Goal: Task Accomplishment & Management: Complete application form

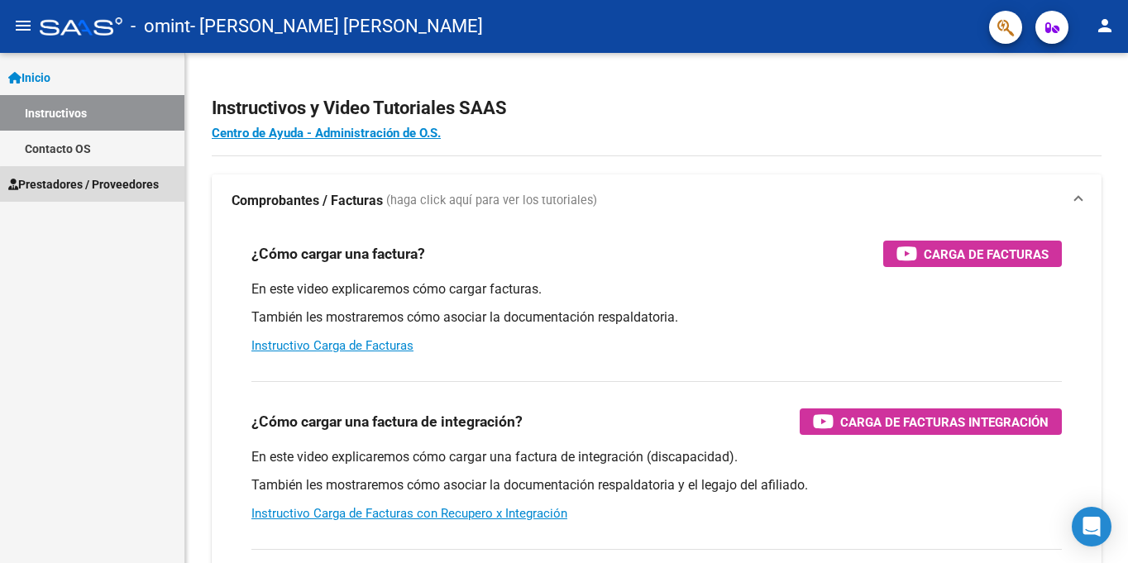
click at [94, 194] on link "Prestadores / Proveedores" at bounding box center [92, 184] width 184 height 36
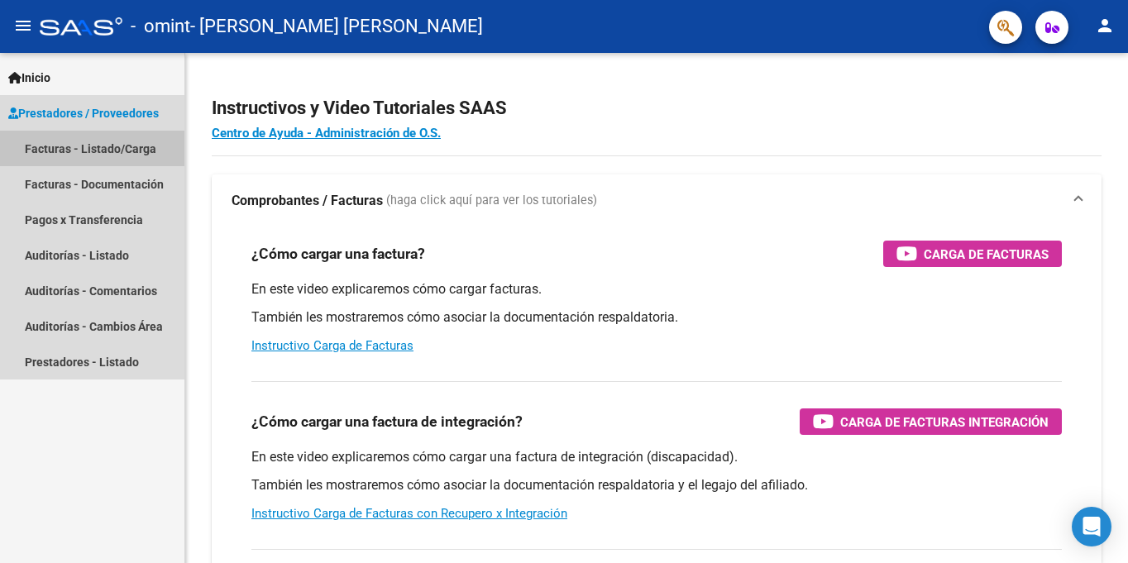
click at [126, 148] on link "Facturas - Listado/Carga" at bounding box center [92, 149] width 184 height 36
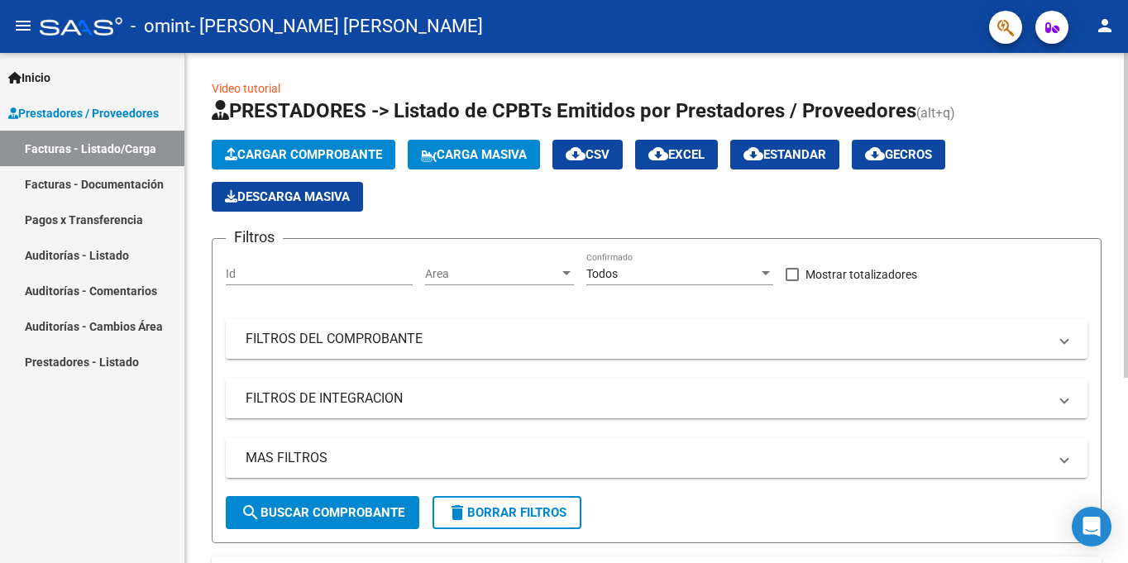
click at [351, 159] on span "Cargar Comprobante" at bounding box center [303, 154] width 157 height 15
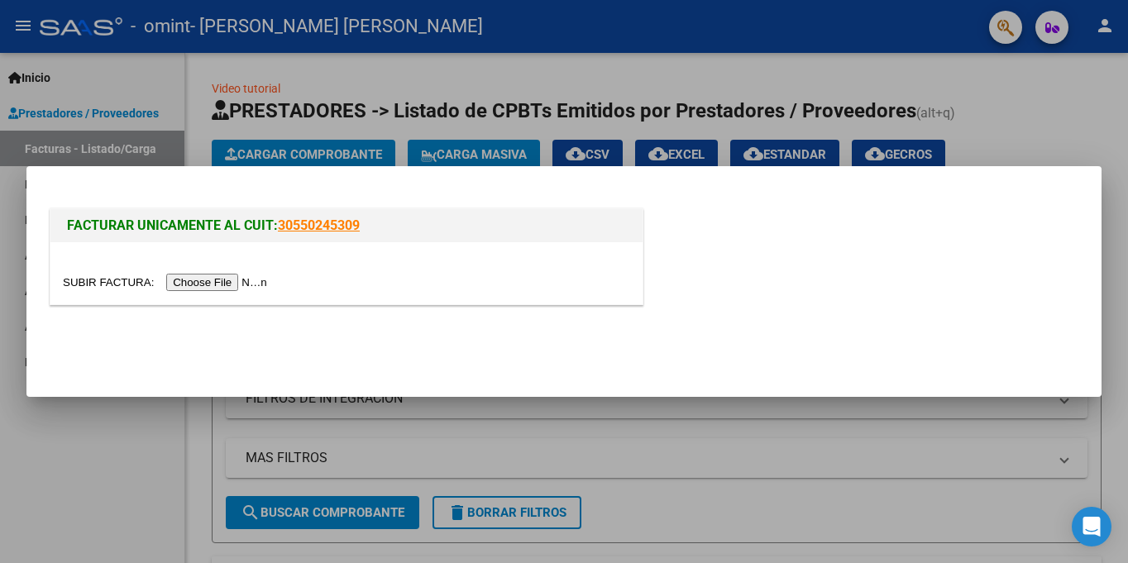
click at [217, 290] on input "file" at bounding box center [167, 282] width 209 height 17
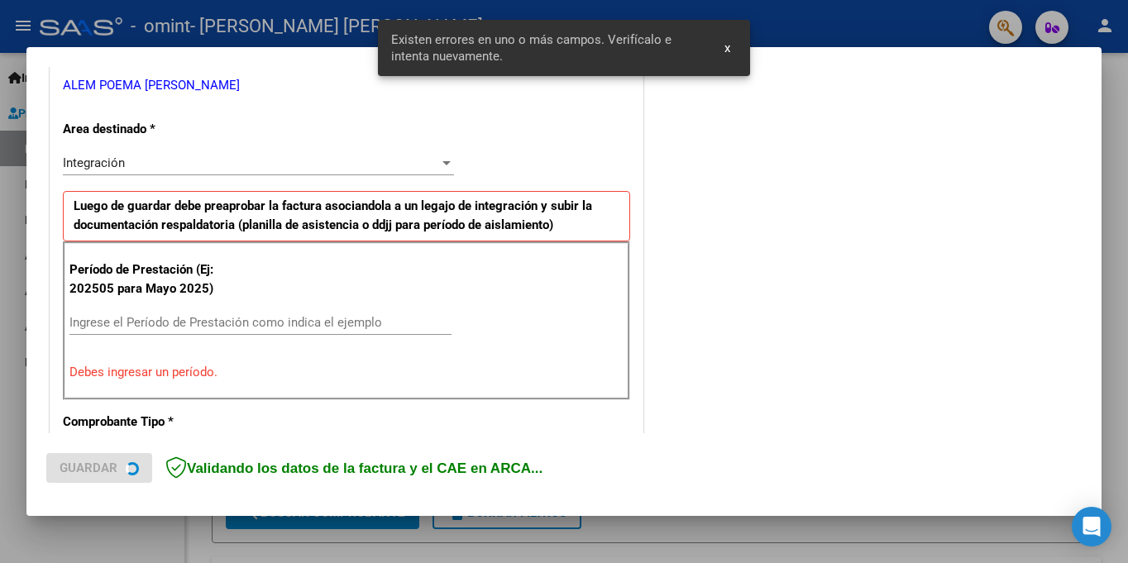
scroll to position [362, 0]
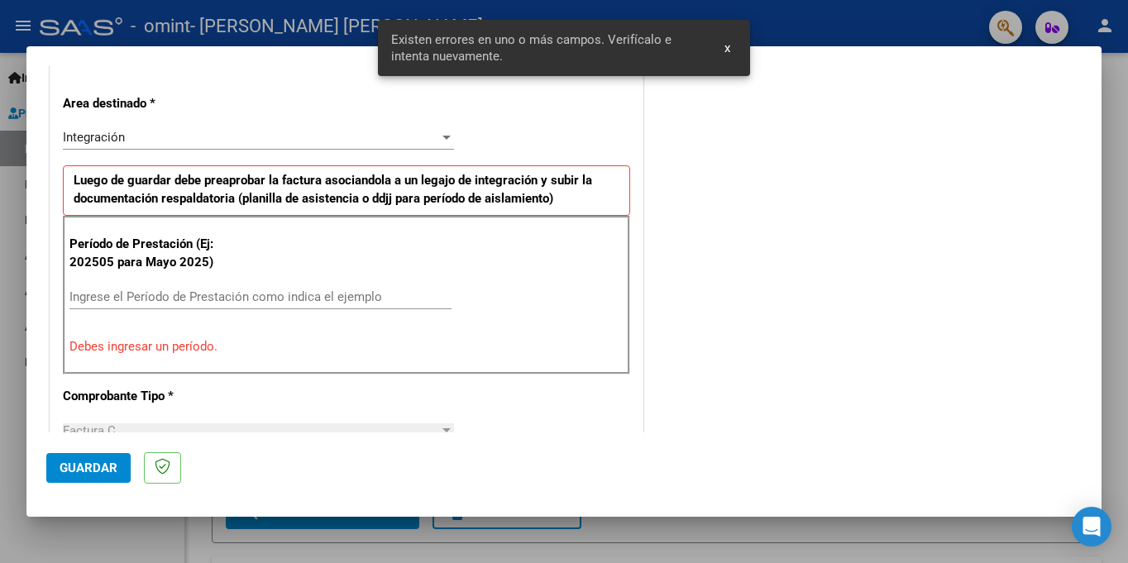
click at [282, 291] on input "Ingrese el Período de Prestación como indica el ejemplo" at bounding box center [260, 296] width 382 height 15
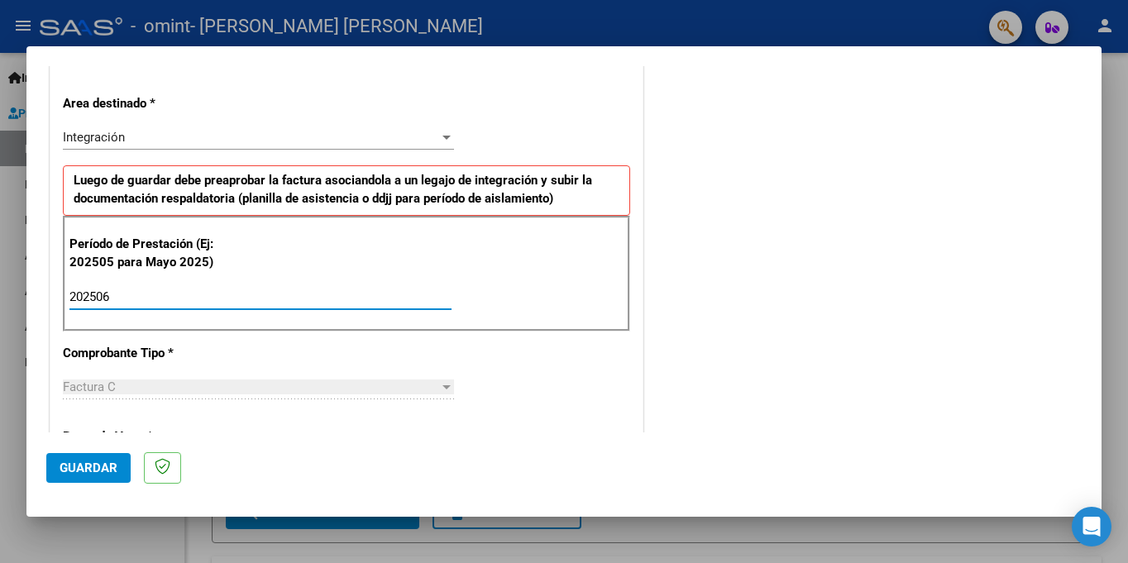
type input "202506"
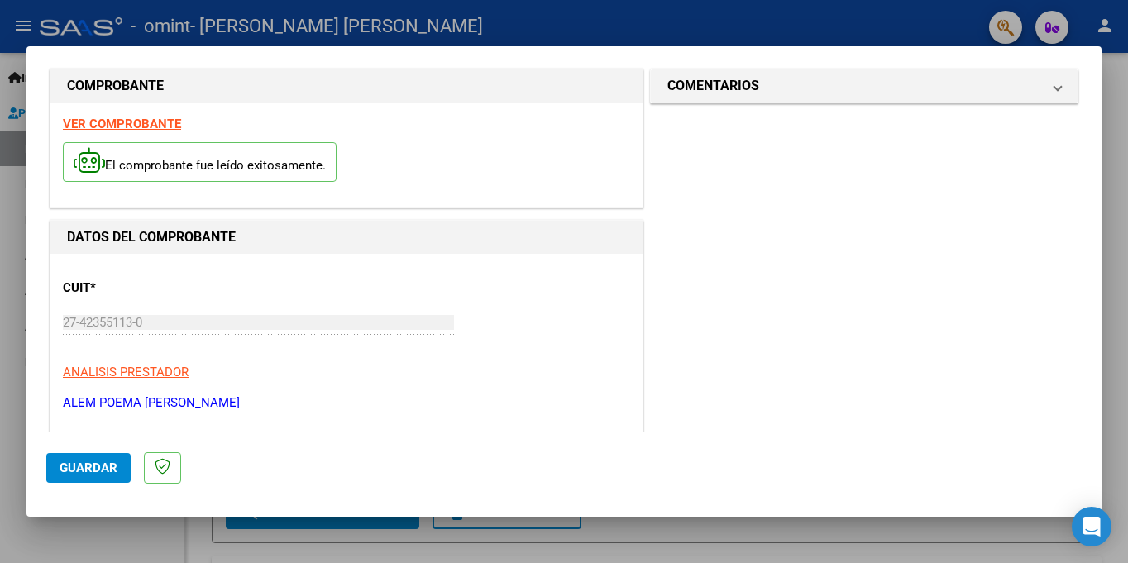
scroll to position [12, 0]
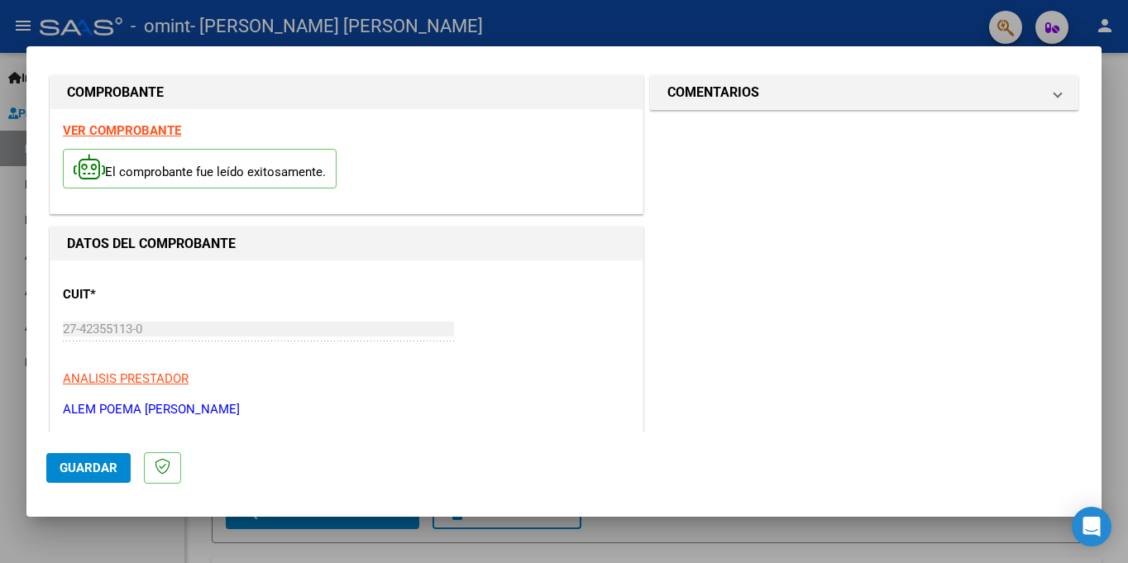
click at [1067, 93] on div "COMENTARIOS Comentarios del Prestador / Gerenciador:" at bounding box center [864, 92] width 435 height 35
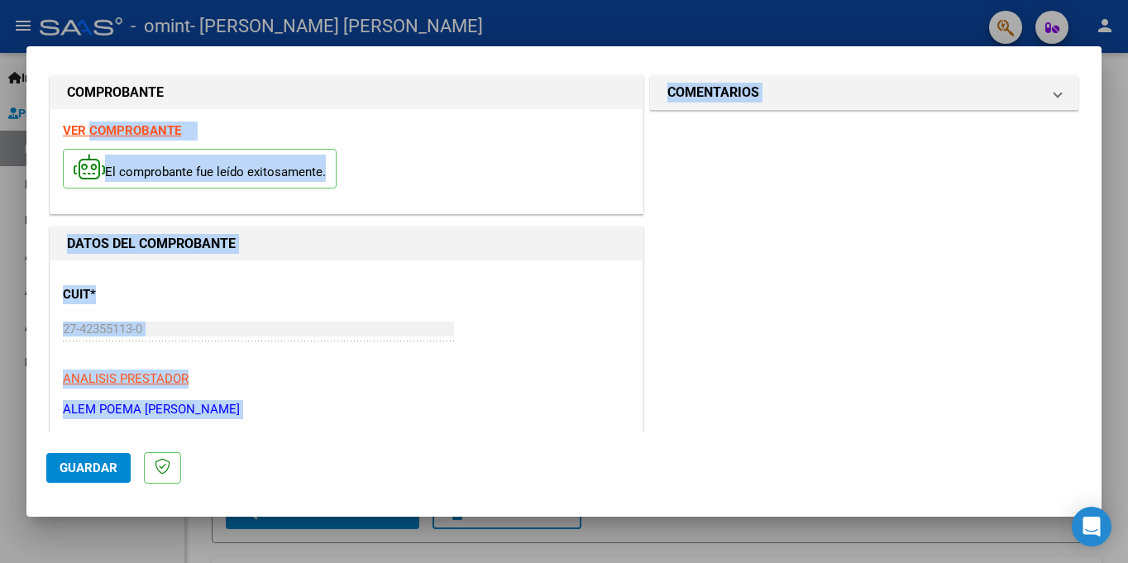
drag, startPoint x: 1067, startPoint y: 93, endPoint x: 137, endPoint y: 137, distance: 931.2
click at [132, 136] on strong "VER COMPROBANTE" at bounding box center [122, 130] width 118 height 15
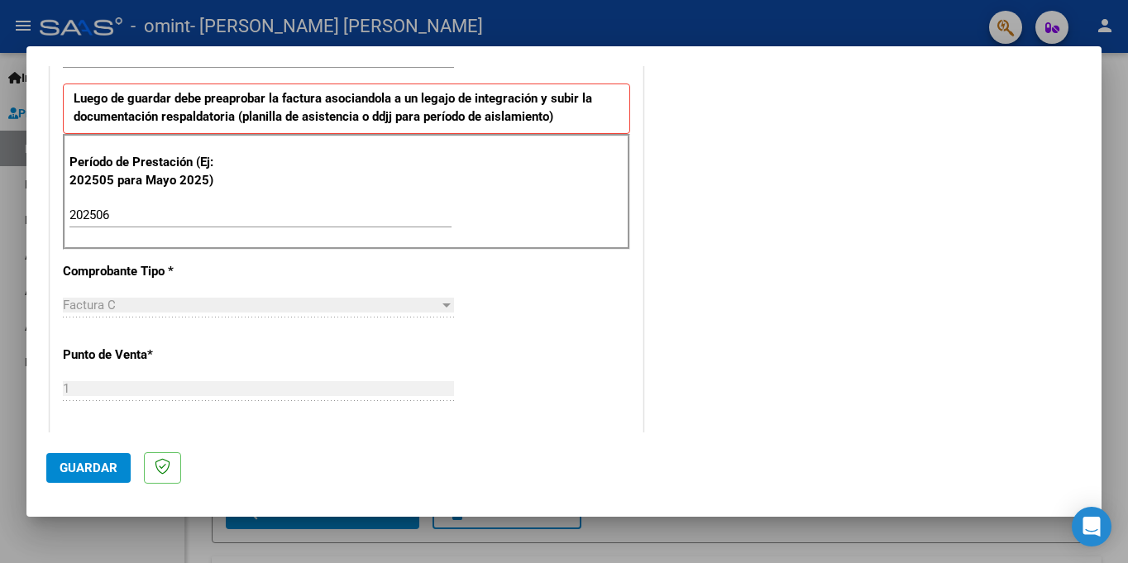
scroll to position [419, 0]
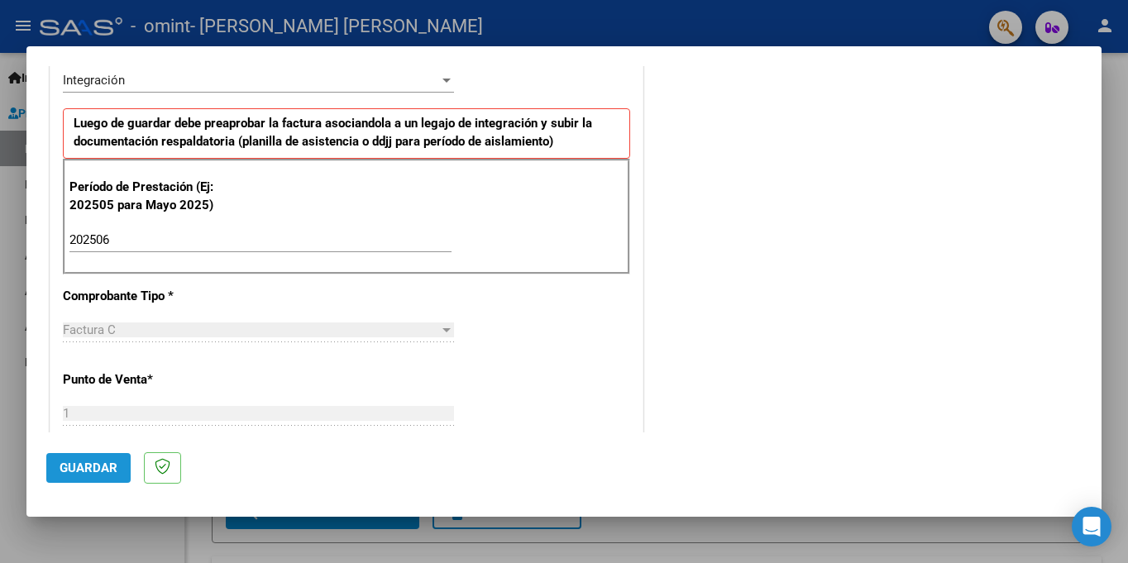
click at [119, 469] on button "Guardar" at bounding box center [88, 468] width 84 height 30
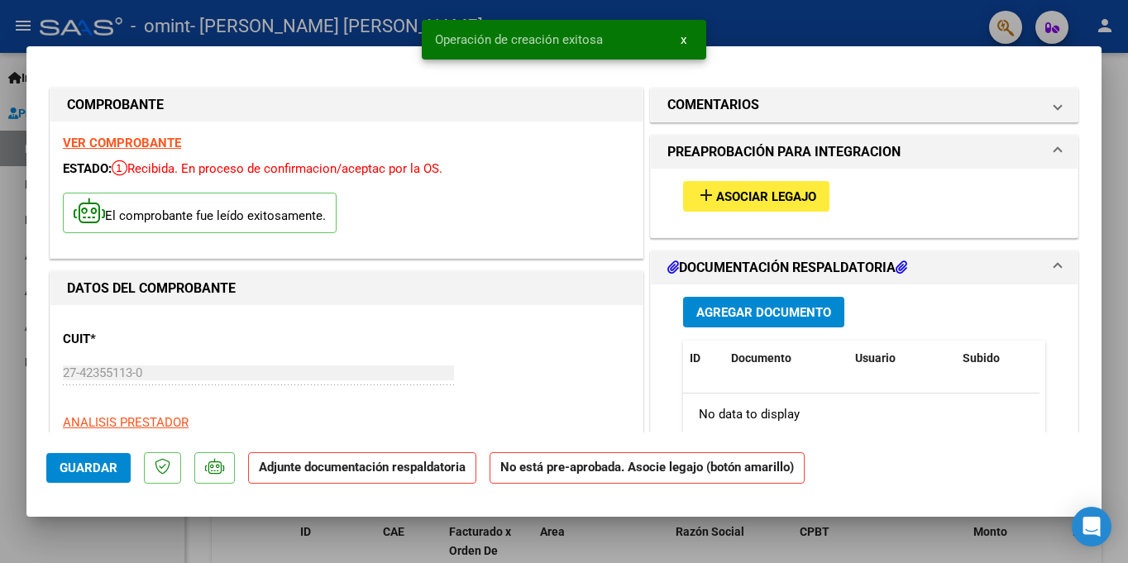
click at [734, 207] on button "add Asociar Legajo" at bounding box center [756, 196] width 146 height 31
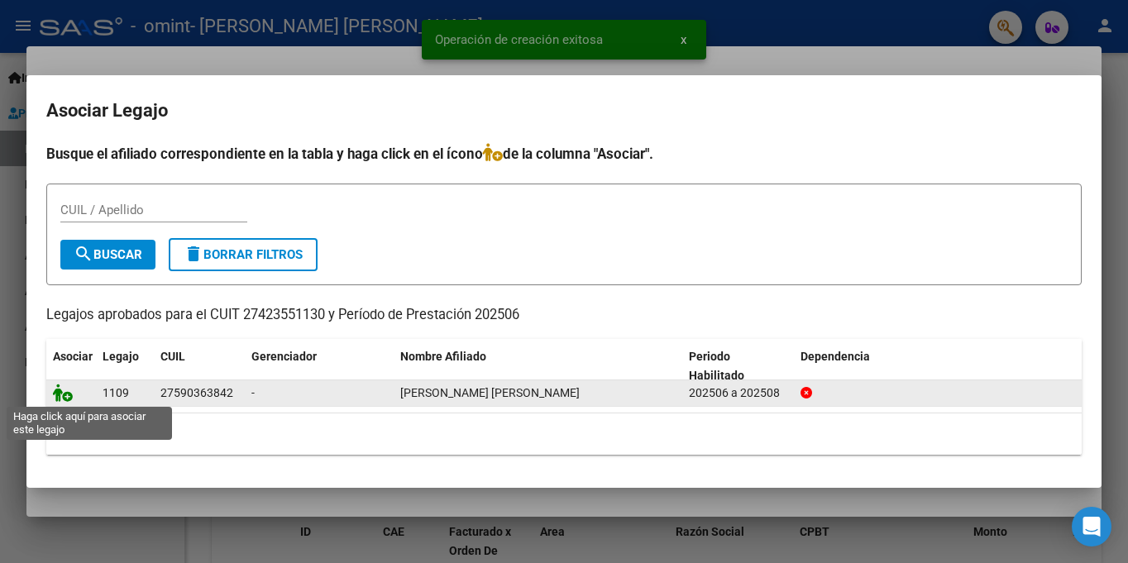
click at [63, 390] on icon at bounding box center [63, 393] width 20 height 18
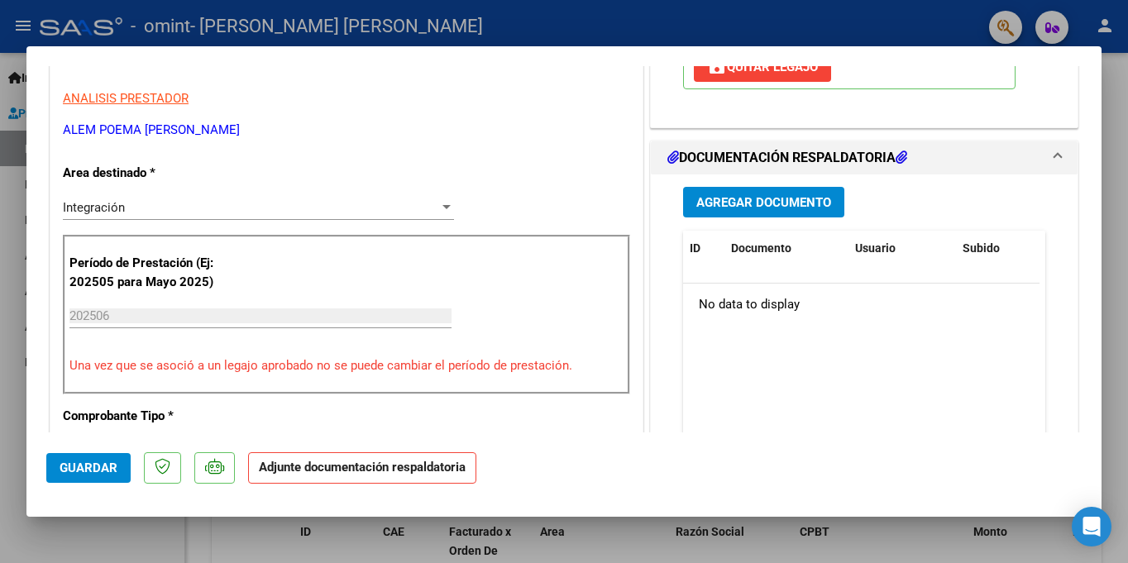
scroll to position [332, 0]
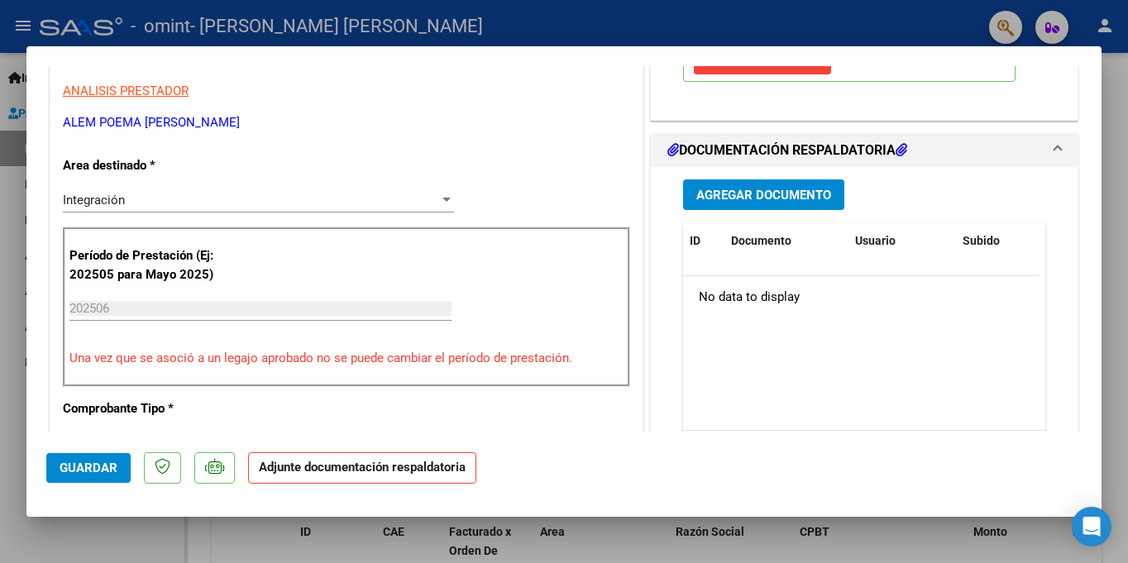
click at [808, 180] on div "Agregar Documento ID Documento Usuario Subido Acción No data to display 0 total…" at bounding box center [864, 332] width 387 height 330
click at [804, 189] on span "Agregar Documento" at bounding box center [763, 195] width 135 height 15
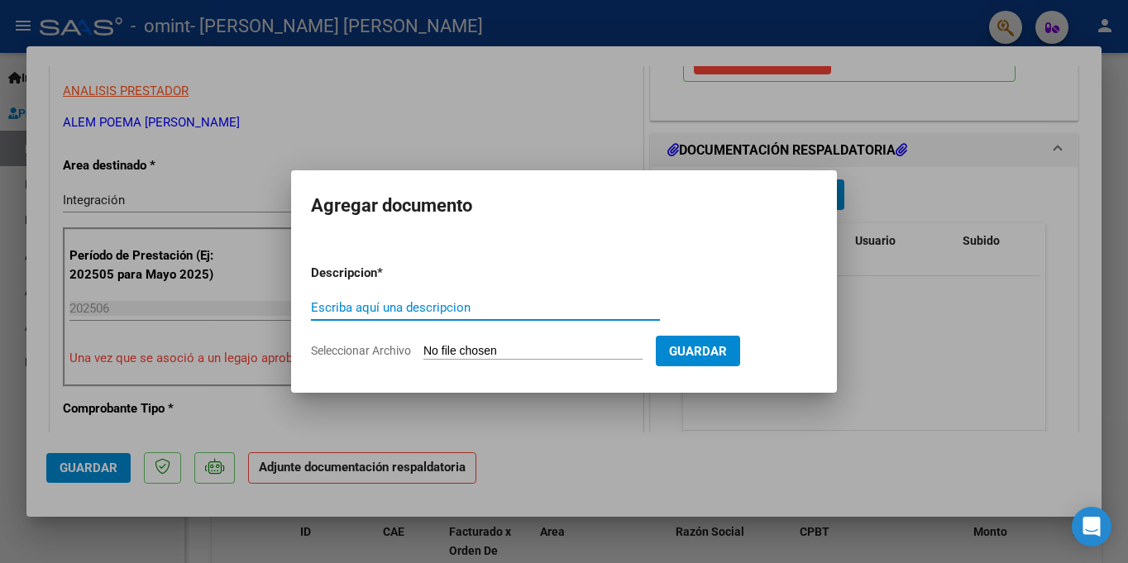
click at [417, 297] on div "Escriba aquí una descripcion" at bounding box center [485, 307] width 349 height 25
click at [439, 303] on input "Escriba aquí una descripcion" at bounding box center [485, 307] width 349 height 15
type input "PLANILLA ASISTENCIA"
click at [498, 360] on form "Descripcion * PLANILLA ASISTENCIA Escriba aquí una descripcion Seleccionar Arch…" at bounding box center [564, 311] width 506 height 121
click at [498, 351] on input "Seleccionar Archivo" at bounding box center [532, 352] width 219 height 16
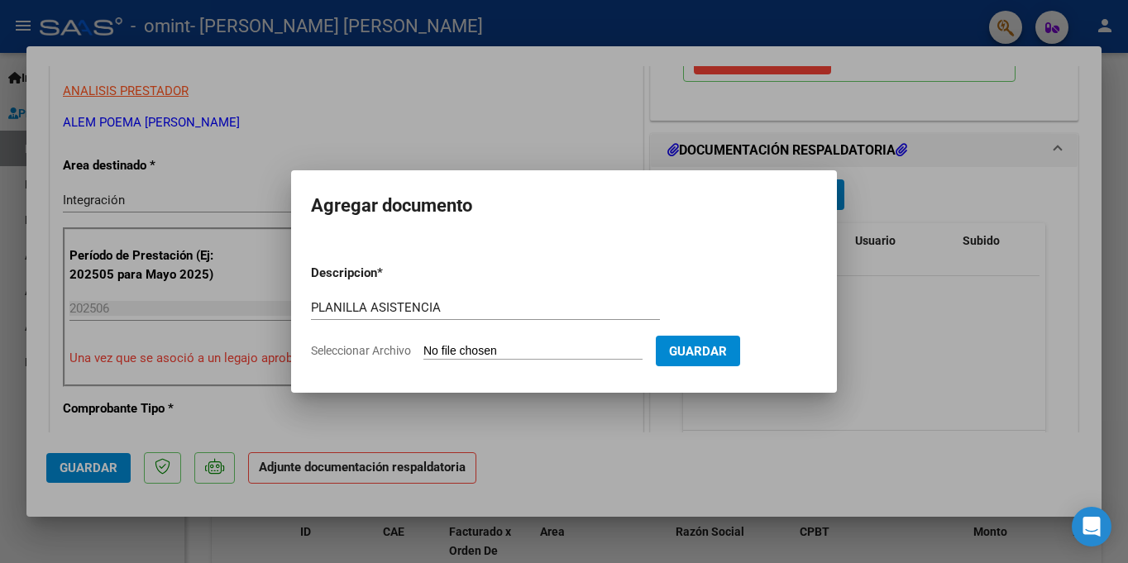
type input "C:\fakepath\PLANILLA ASISTENCIA. [PERSON_NAME]- [DATE].pdf"
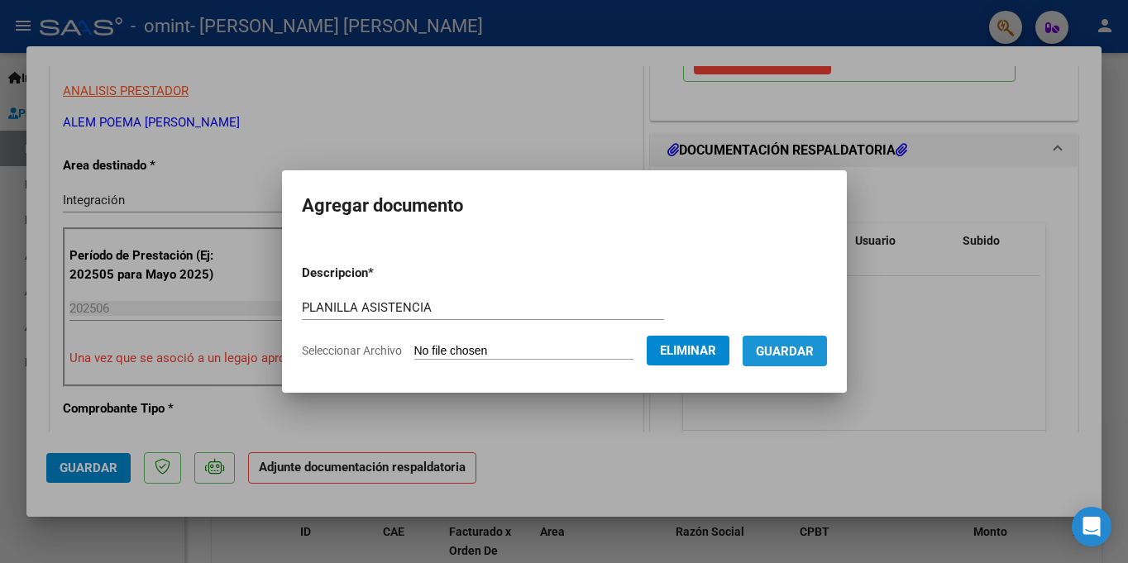
click at [807, 356] on span "Guardar" at bounding box center [785, 351] width 58 height 15
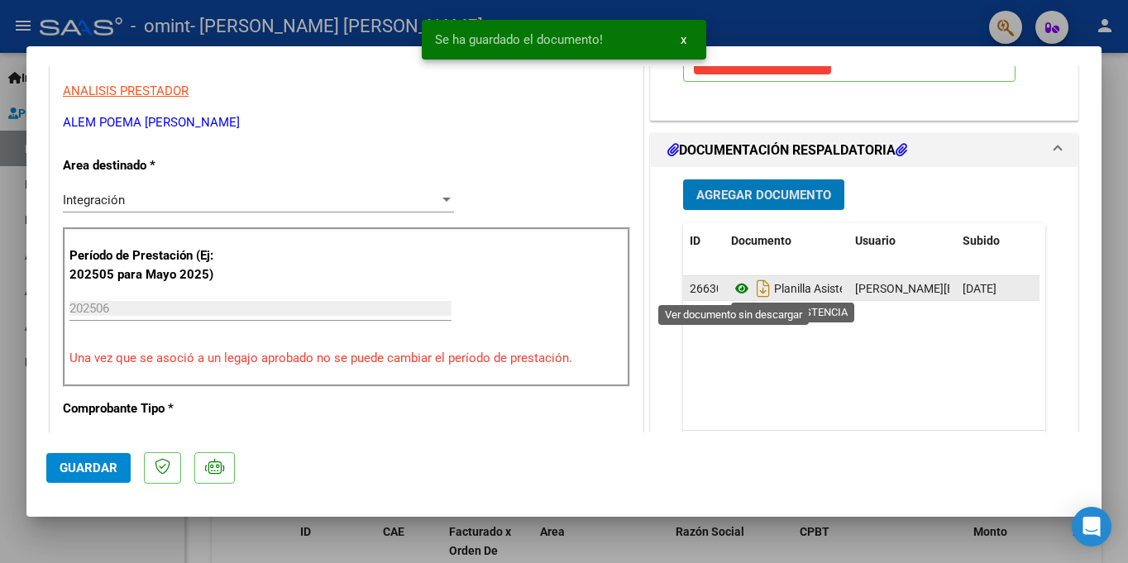
click at [731, 288] on icon at bounding box center [741, 289] width 21 height 20
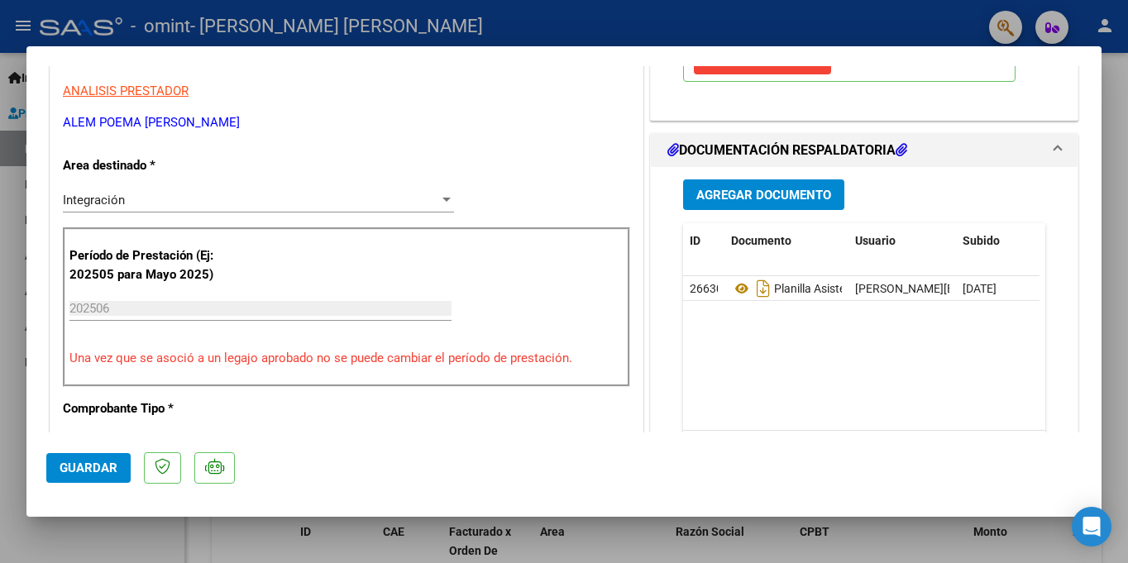
click at [93, 457] on button "Guardar" at bounding box center [88, 468] width 84 height 30
click at [1119, 145] on div at bounding box center [564, 281] width 1128 height 563
type input "$ 0,00"
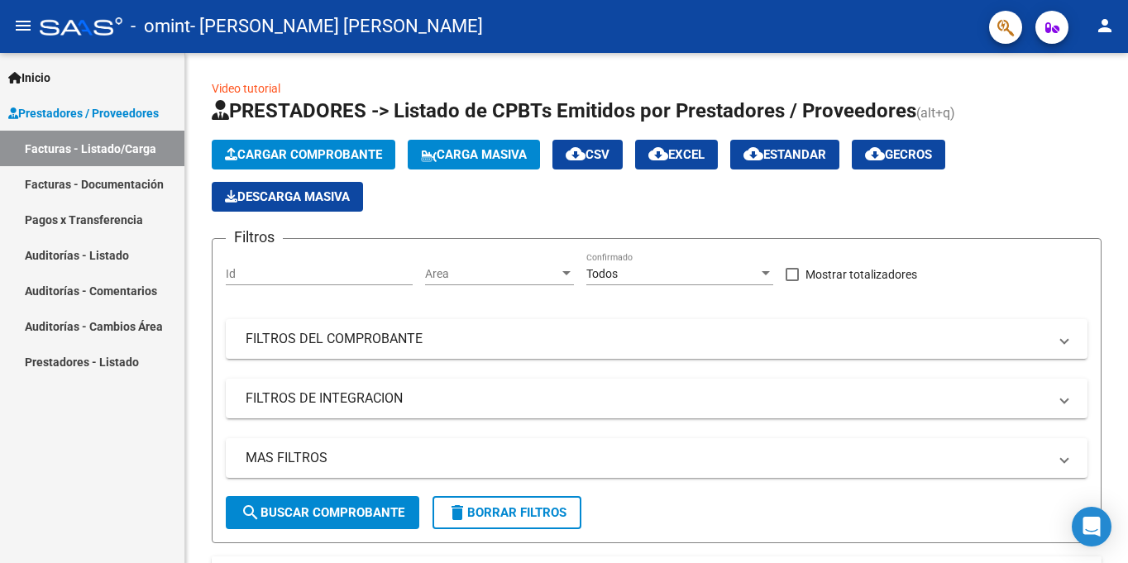
click at [65, 177] on link "Facturas - Documentación" at bounding box center [92, 184] width 184 height 36
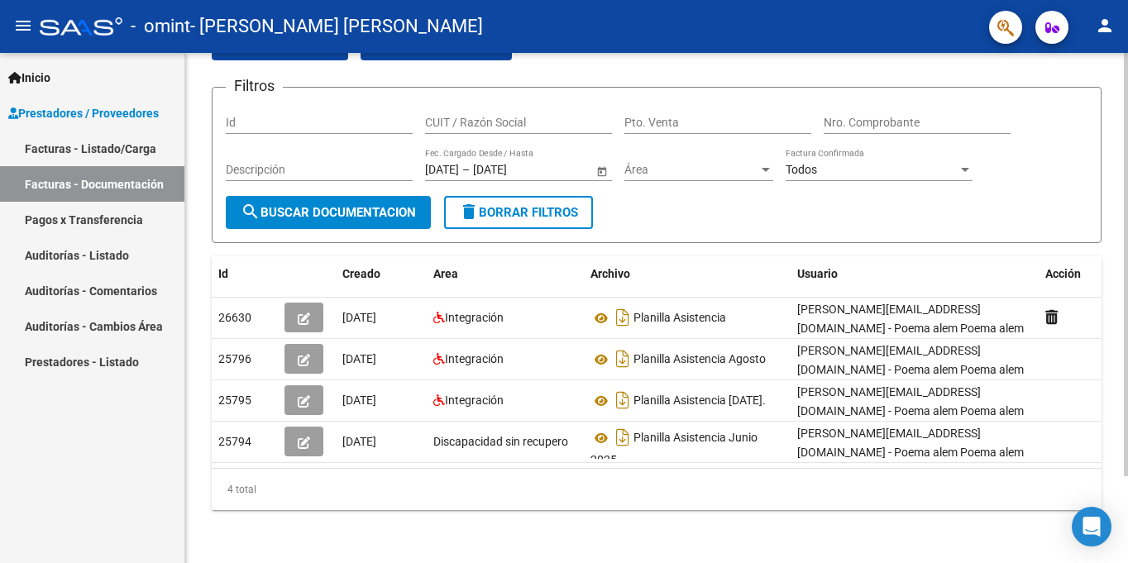
scroll to position [104, 0]
click at [1127, 356] on div at bounding box center [1126, 351] width 4 height 423
